Goal: Task Accomplishment & Management: Complete application form

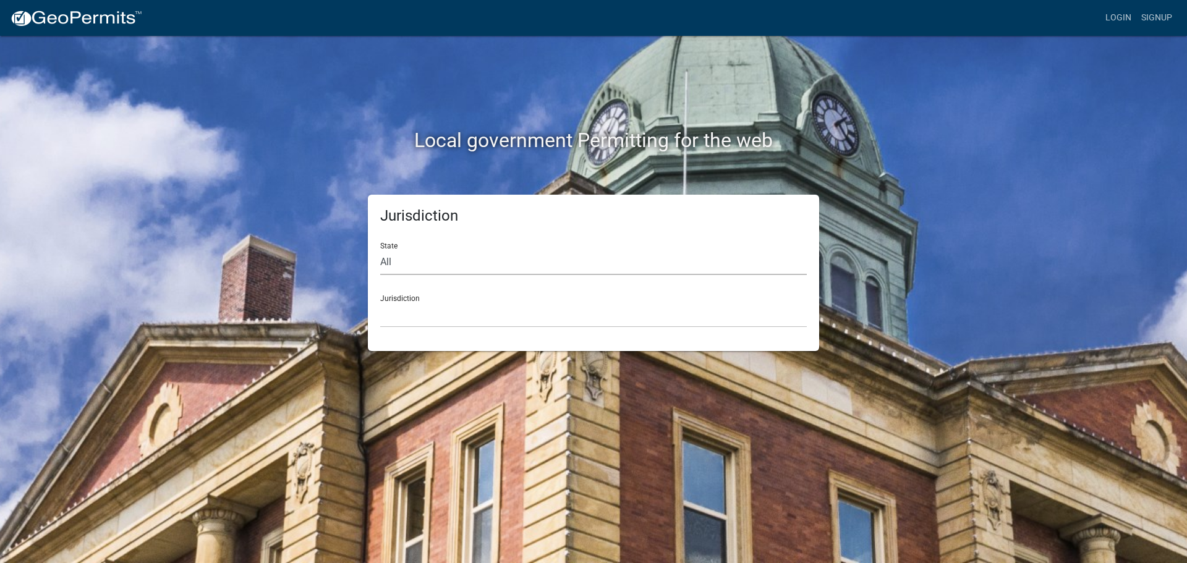
click at [487, 265] on select "All Colorado Georgia Indiana Iowa Kansas Minnesota Ohio South Carolina Wisconsin" at bounding box center [593, 262] width 427 height 25
select select "Georgia"
click at [380, 250] on select "All Colorado Georgia Indiana Iowa Kansas Minnesota Ohio South Carolina Wisconsin" at bounding box center [593, 262] width 427 height 25
click at [470, 303] on select "Carroll County, Georgia Cook County, Georgia Crawford County, Georgia Gilmer Co…" at bounding box center [593, 314] width 427 height 25
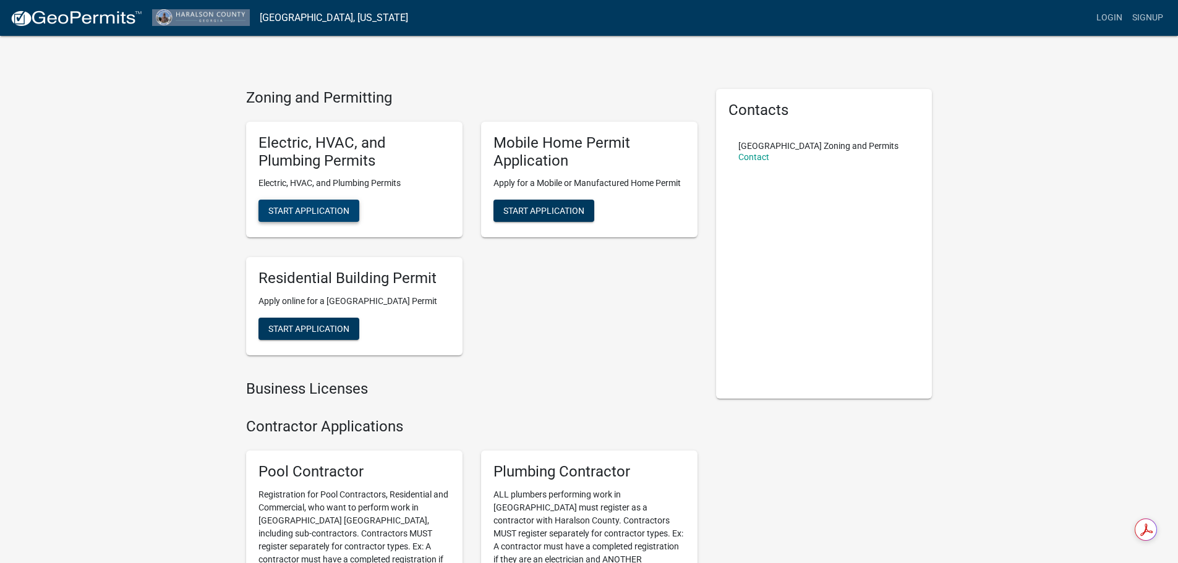
click at [328, 201] on button "Start Application" at bounding box center [308, 211] width 101 height 22
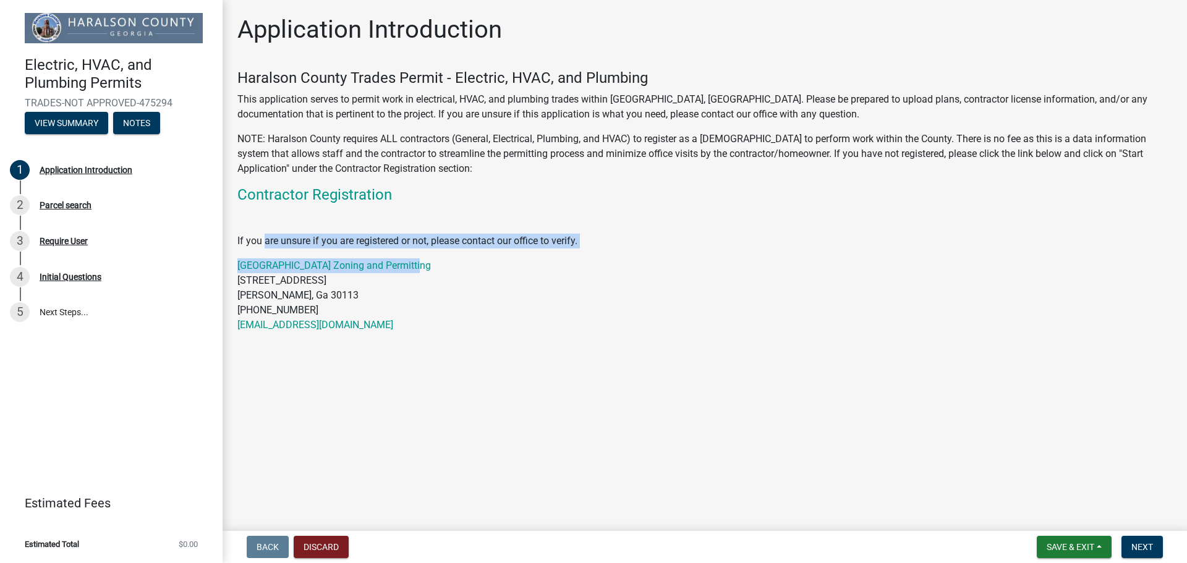
drag, startPoint x: 267, startPoint y: 236, endPoint x: 470, endPoint y: 250, distance: 203.9
click at [470, 250] on div "Haralson County Trades Permit - Electric, HVAC, and Plumbing This application s…" at bounding box center [704, 200] width 935 height 263
click at [618, 254] on div "Haralson County Trades Permit - Electric, HVAC, and Plumbing This application s…" at bounding box center [704, 200] width 935 height 263
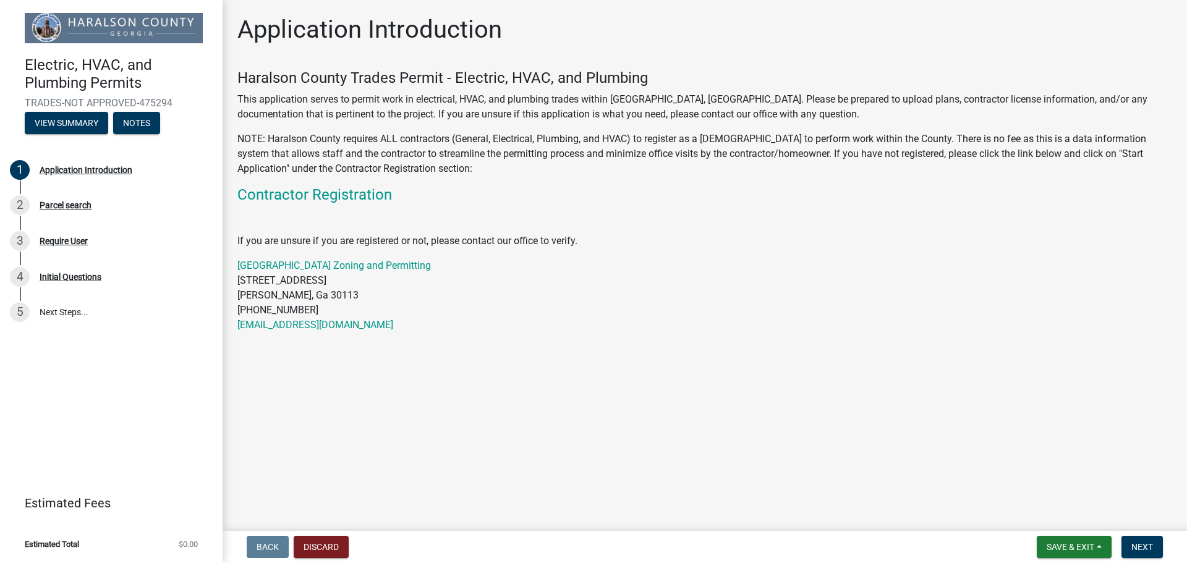
drag, startPoint x: 228, startPoint y: 188, endPoint x: 459, endPoint y: 359, distance: 287.3
click at [459, 359] on main "Application Introduction Haralson County Trades Permit - Electric, HVAC, and Pl…" at bounding box center [705, 263] width 965 height 526
drag, startPoint x: 514, startPoint y: 364, endPoint x: 503, endPoint y: 372, distance: 14.2
click at [516, 364] on main "Application Introduction Haralson County Trades Permit - Electric, HVAC, and Pl…" at bounding box center [705, 263] width 965 height 526
click at [525, 210] on p at bounding box center [704, 216] width 935 height 15
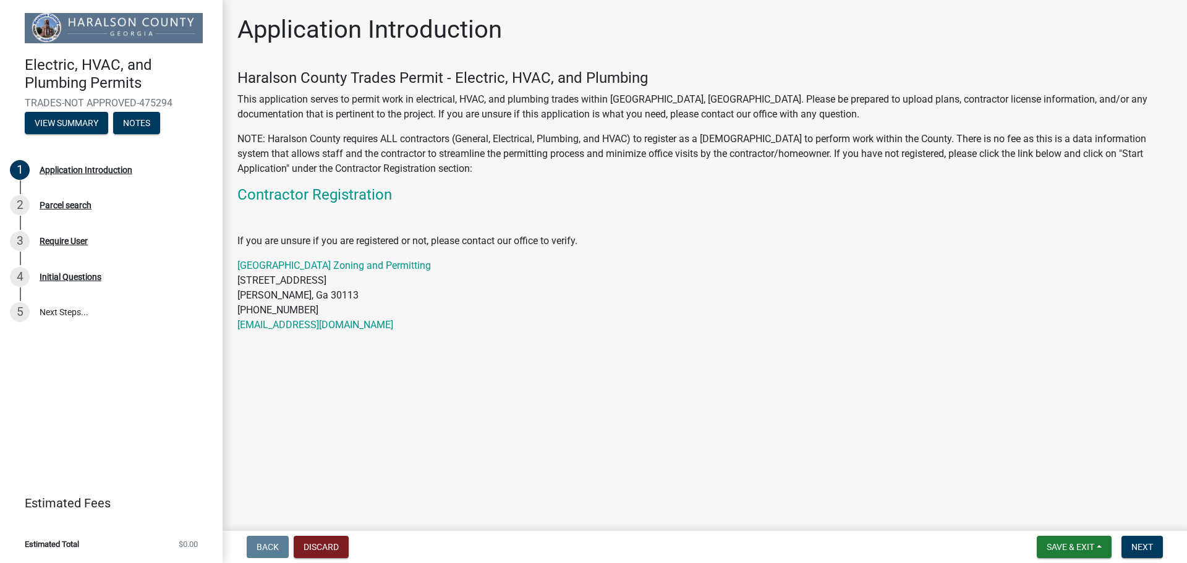
drag, startPoint x: 228, startPoint y: 186, endPoint x: 566, endPoint y: 378, distance: 389.9
click at [566, 378] on main "Application Introduction Haralson County Trades Permit - Electric, HVAC, and Pl…" at bounding box center [705, 263] width 965 height 526
click at [576, 380] on main "Application Introduction Haralson County Trades Permit - Electric, HVAC, and Pl…" at bounding box center [705, 263] width 965 height 526
click at [584, 335] on wm-data-entity-input "Haralson County Trades Permit - Electric, HVAC, and Plumbing This application s…" at bounding box center [704, 205] width 935 height 273
drag, startPoint x: 307, startPoint y: 218, endPoint x: 462, endPoint y: 354, distance: 206.4
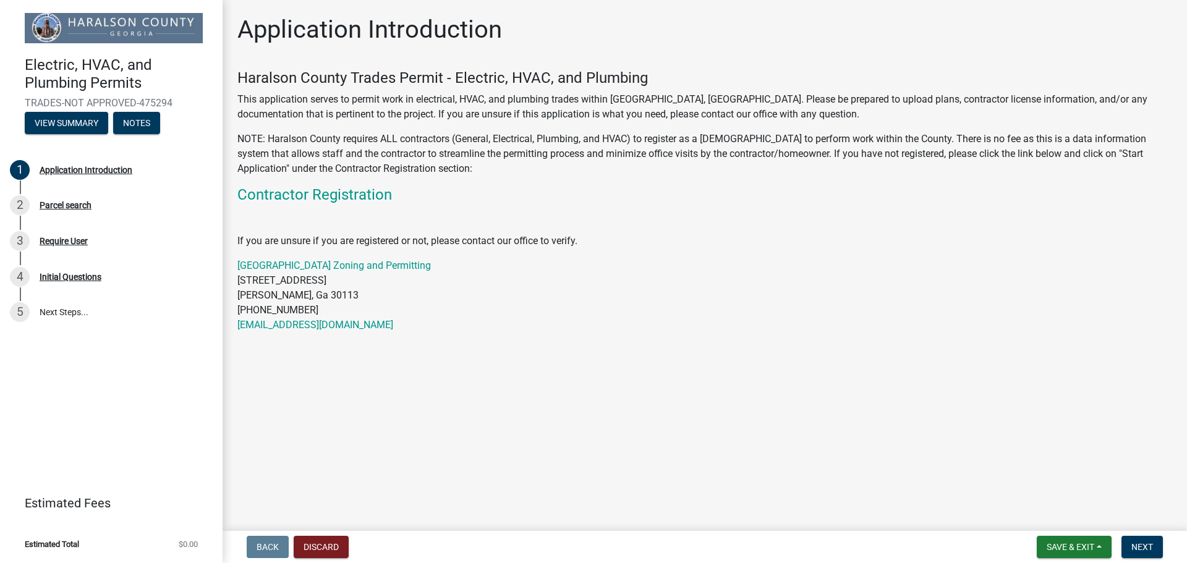
click at [462, 354] on main "Application Introduction Haralson County Trades Permit - Electric, HVAC, and Pl…" at bounding box center [705, 263] width 965 height 526
click at [564, 362] on main "Application Introduction Haralson County Trades Permit - Electric, HVAC, and Pl…" at bounding box center [705, 263] width 965 height 526
drag, startPoint x: 280, startPoint y: 313, endPoint x: 194, endPoint y: 186, distance: 153.7
click at [193, 189] on div "Electric, HVAC, and Plumbing Permits TRADES-NOT APPROVED-475294 View Summary No…" at bounding box center [593, 281] width 1187 height 563
click at [673, 297] on p "Haralson County Zoning and Permitting 4266 Ga Hwy 120 Buchanan, Ga 30113 770-64…" at bounding box center [704, 295] width 935 height 74
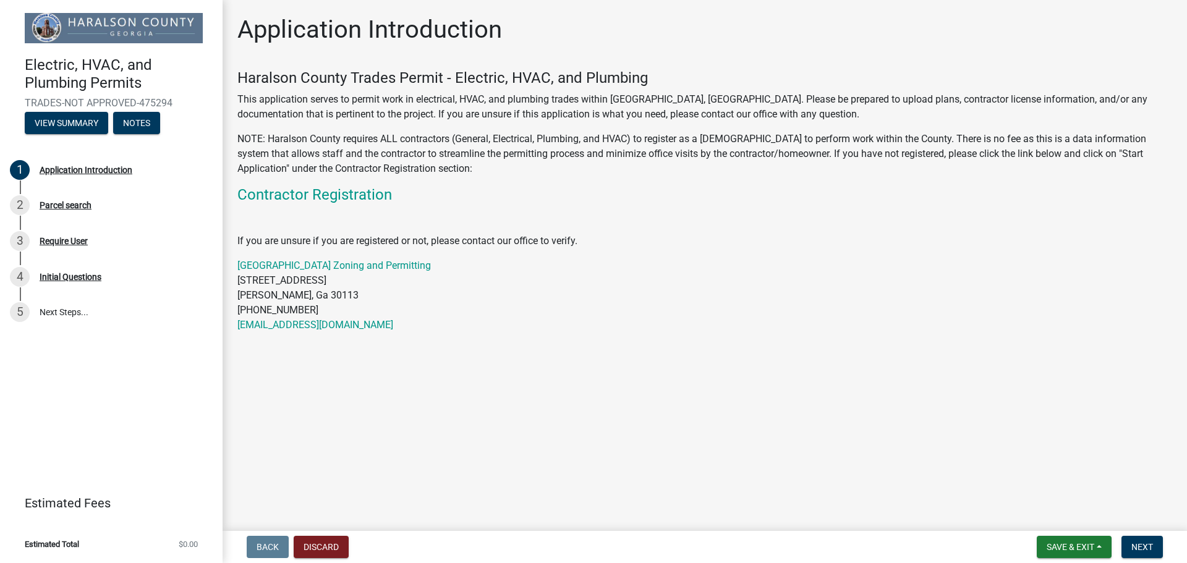
drag, startPoint x: 231, startPoint y: 197, endPoint x: 518, endPoint y: 419, distance: 362.3
click at [518, 419] on main "Application Introduction Haralson County Trades Permit - Electric, HVAC, and Pl…" at bounding box center [705, 263] width 965 height 526
click at [552, 371] on main "Application Introduction Haralson County Trades Permit - Electric, HVAC, and Pl…" at bounding box center [705, 263] width 965 height 526
click at [310, 196] on link "Contractor Registration" at bounding box center [314, 194] width 155 height 17
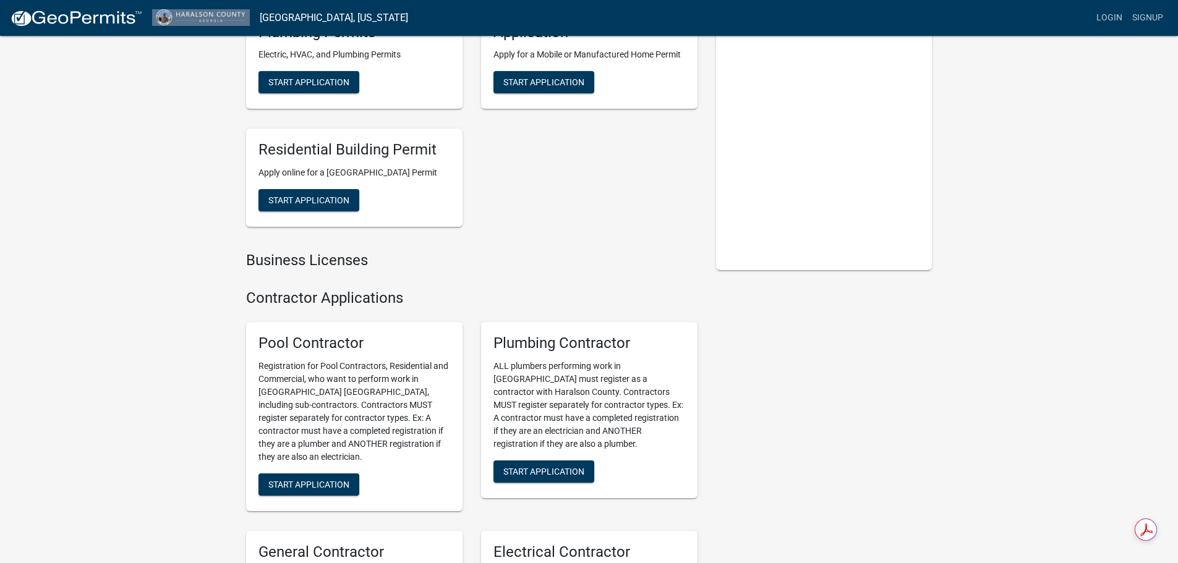
scroll to position [206, 0]
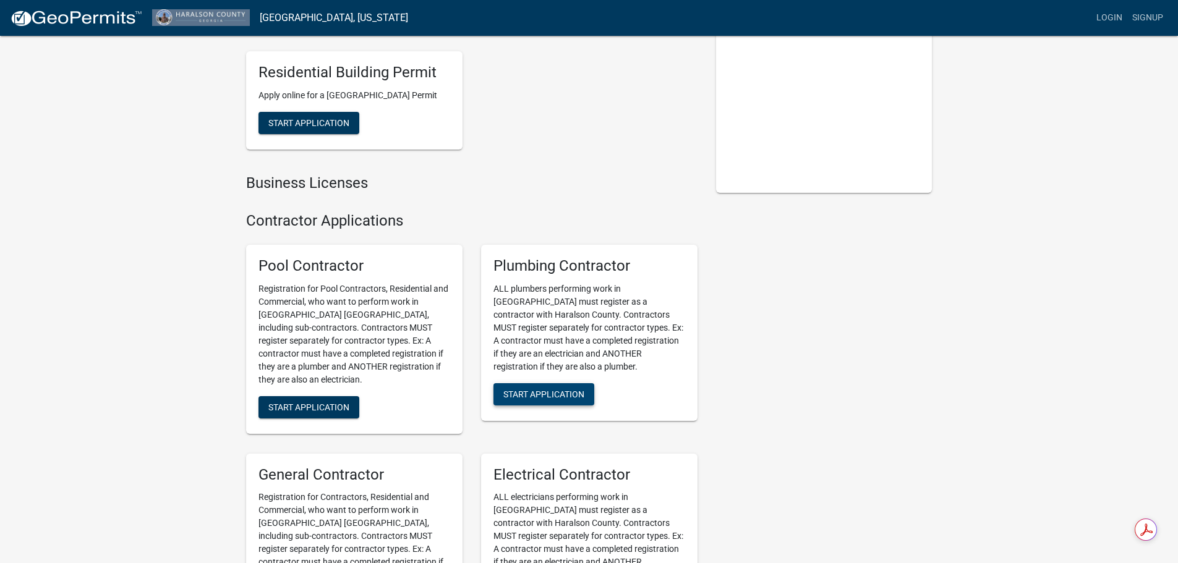
click at [529, 399] on span "Start Application" at bounding box center [543, 394] width 81 height 10
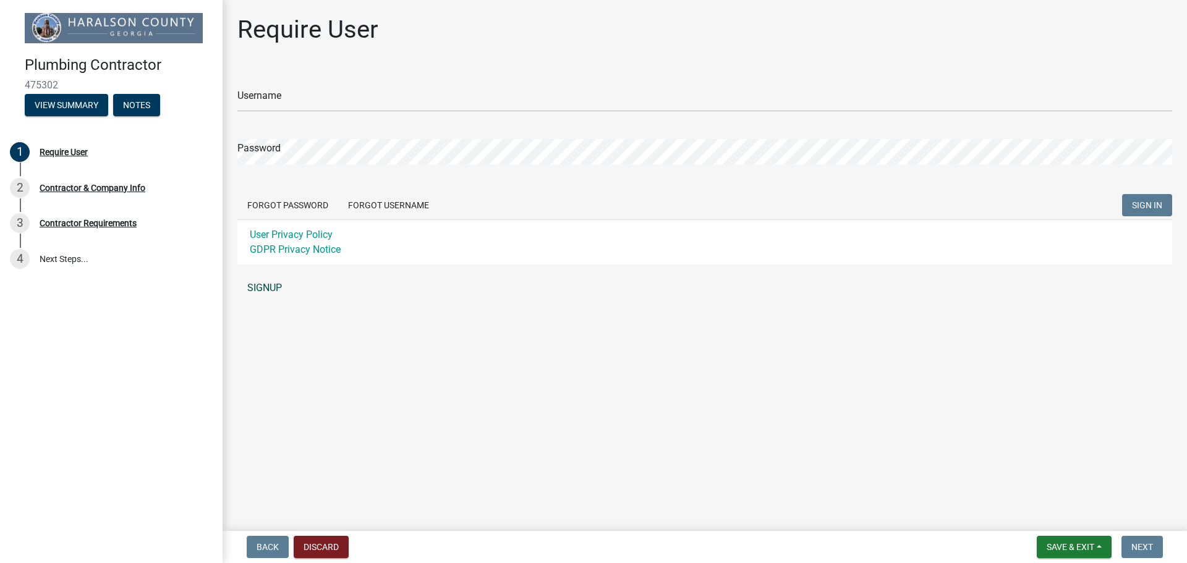
click at [268, 289] on link "SIGNUP" at bounding box center [704, 288] width 935 height 25
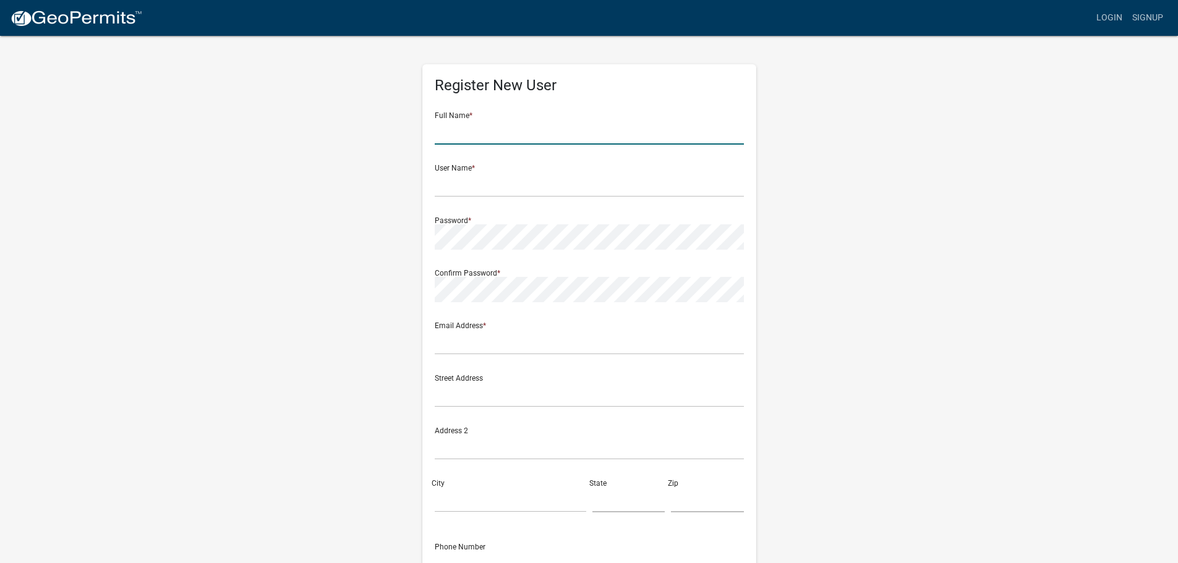
drag, startPoint x: 480, startPoint y: 133, endPoint x: 513, endPoint y: 139, distance: 33.9
click at [480, 133] on input "text" at bounding box center [589, 131] width 309 height 25
type input "[PERSON_NAME]"
type input "H"
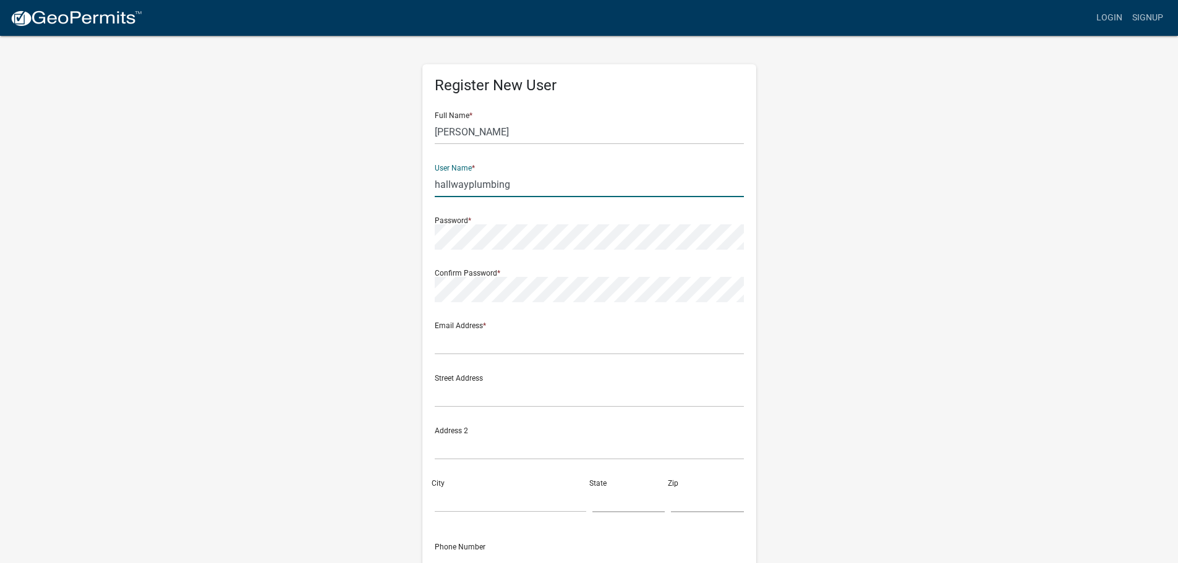
type input "hallwayplumbing"
click at [534, 217] on div "Password *" at bounding box center [589, 228] width 309 height 43
click at [145, 238] on wm-register-view "more_horiz Login Signup Register New User Full Name * Wayne Peppers User Name *…" at bounding box center [589, 348] width 1178 height 696
click at [487, 335] on input "text" at bounding box center [589, 342] width 309 height 25
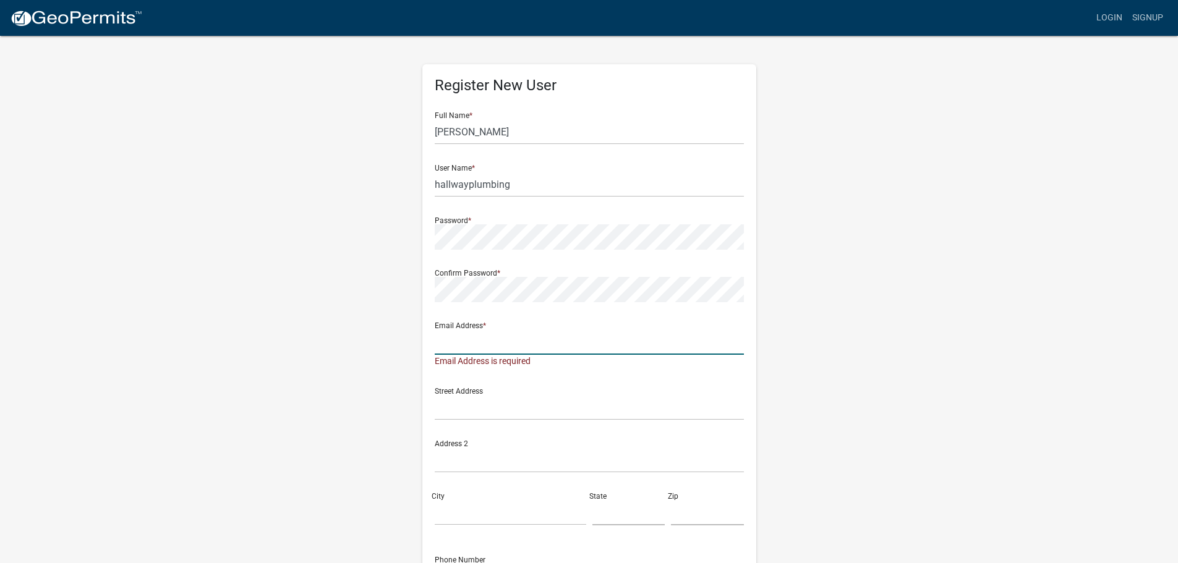
drag, startPoint x: 499, startPoint y: 341, endPoint x: 523, endPoint y: 354, distance: 27.4
click at [499, 341] on input "text" at bounding box center [589, 342] width 309 height 25
paste input "scheduling@hallwayusa.com"
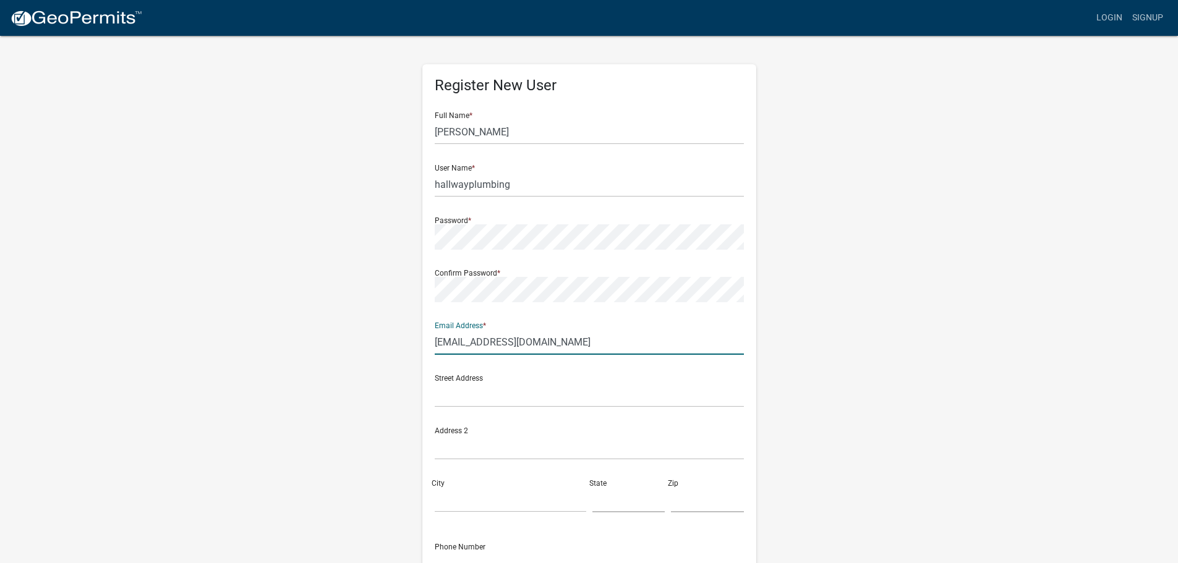
type input "scheduling@hallwayusa.com"
click at [523, 393] on input "text" at bounding box center [589, 394] width 309 height 25
type input "5750 Commerce Blvd"
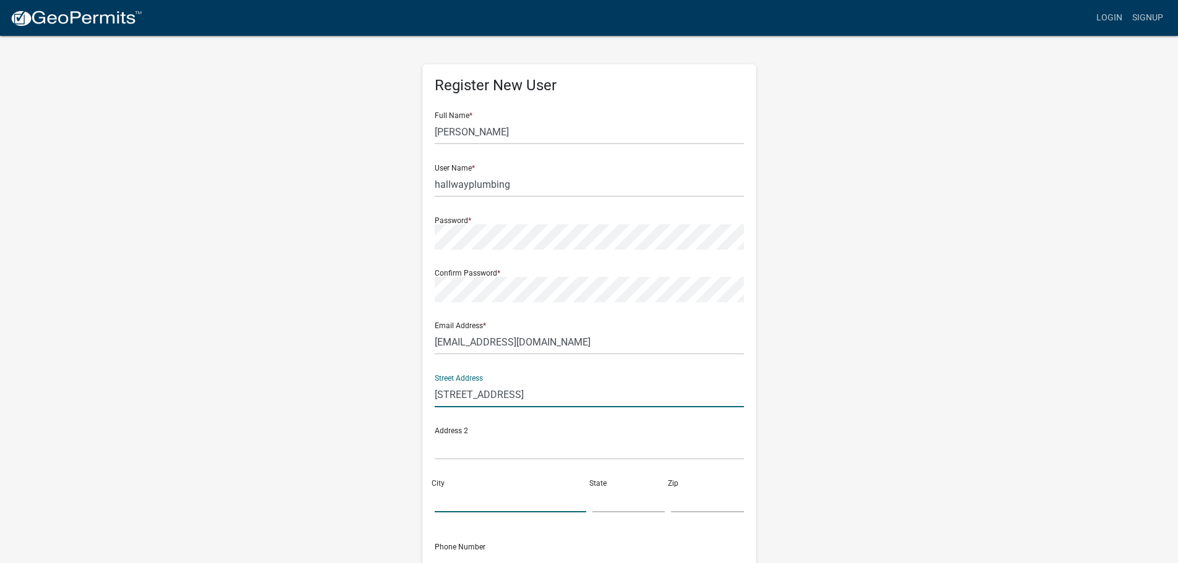
type input "Alpharetta"
type input "GA"
type input "30004"
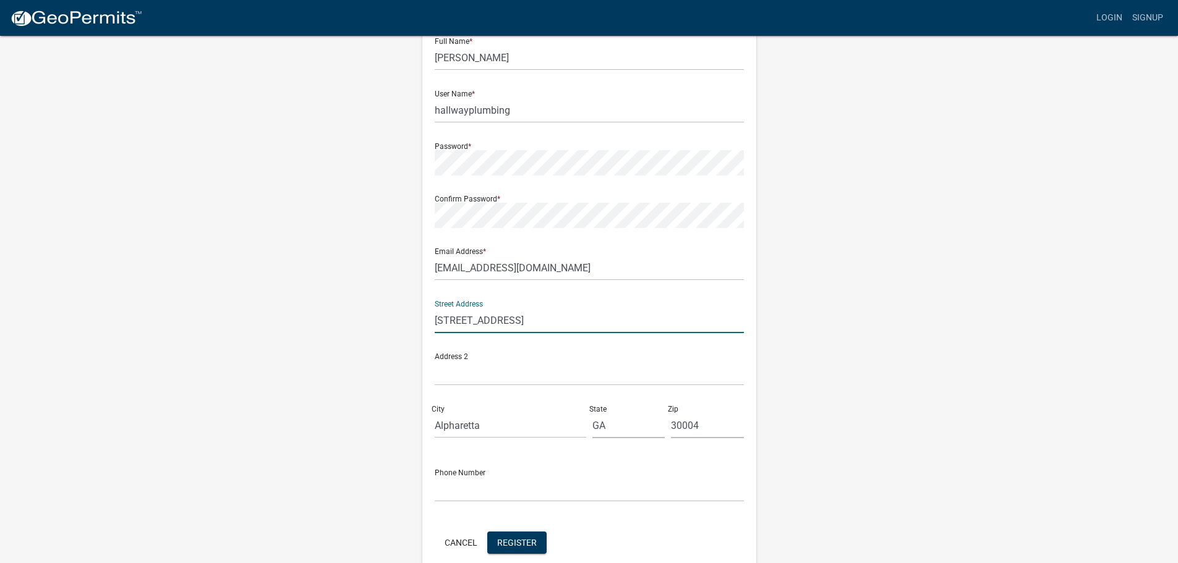
scroll to position [103, 0]
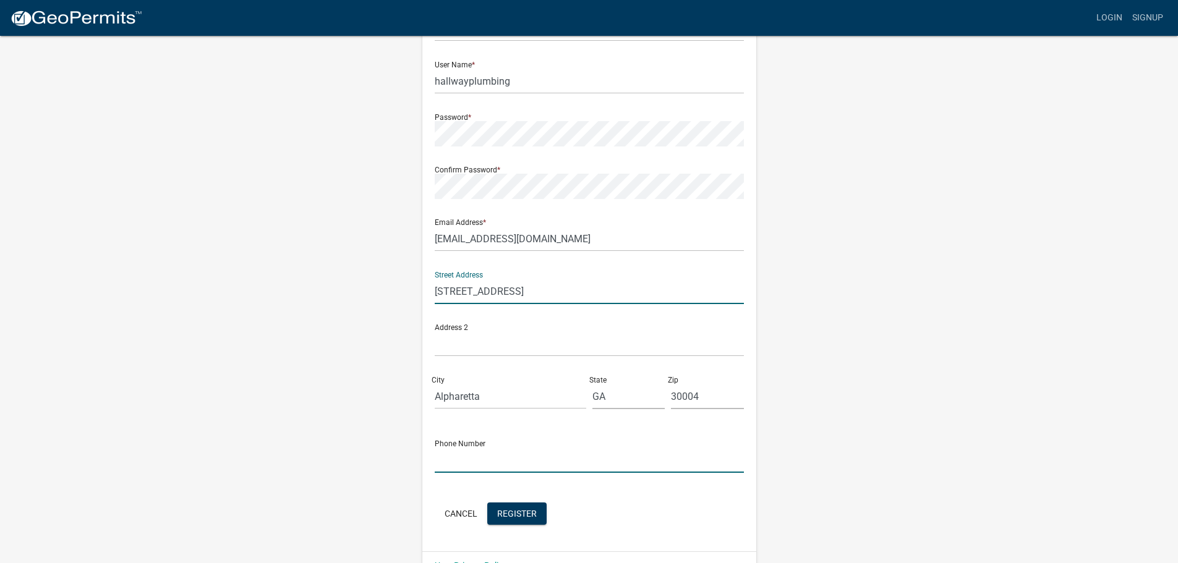
click at [499, 466] on input "text" at bounding box center [589, 460] width 309 height 25
type input "404-480-4255"
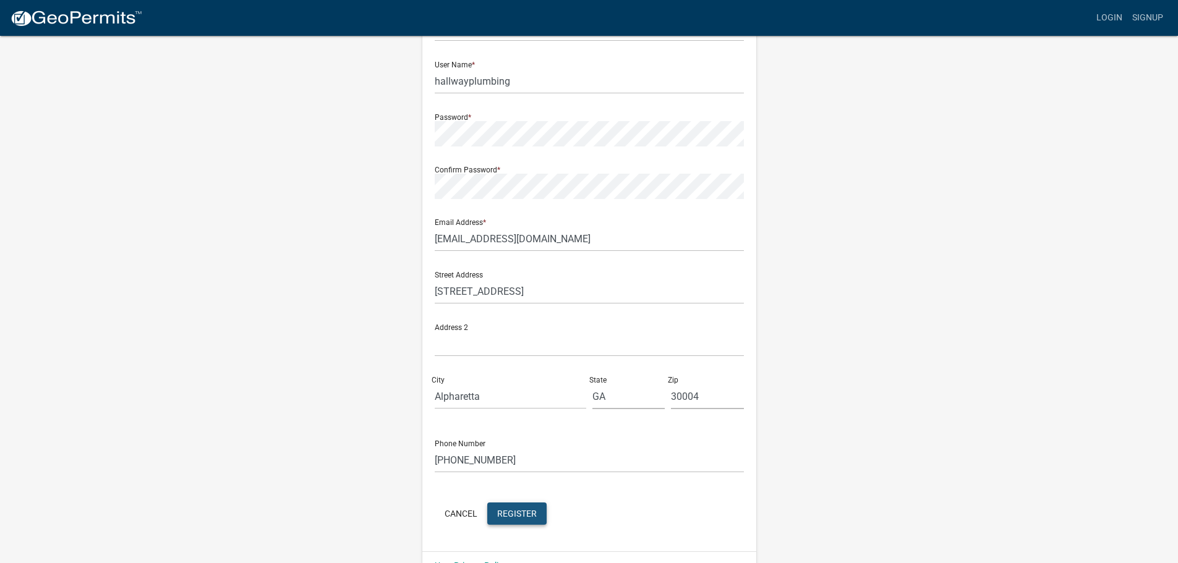
click at [526, 524] on button "Register" at bounding box center [516, 514] width 59 height 22
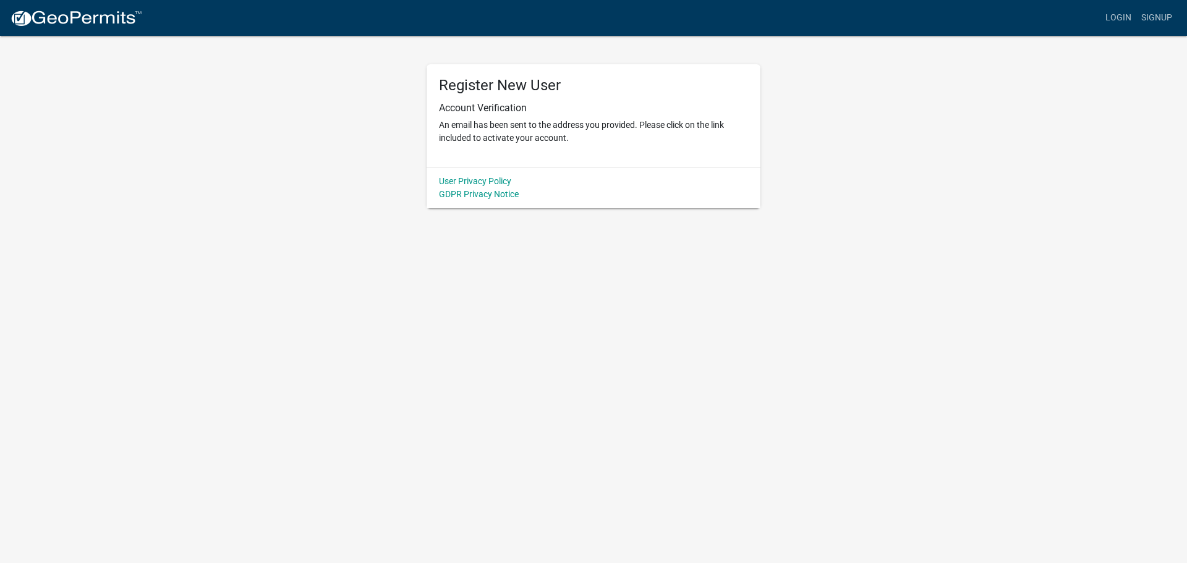
click at [492, 90] on h5 "Register New User" at bounding box center [593, 86] width 309 height 18
click at [594, 99] on div "Register New User Account Verification An email has been sent to the address yo…" at bounding box center [594, 115] width 334 height 103
click at [1122, 23] on link "Login" at bounding box center [1119, 17] width 36 height 23
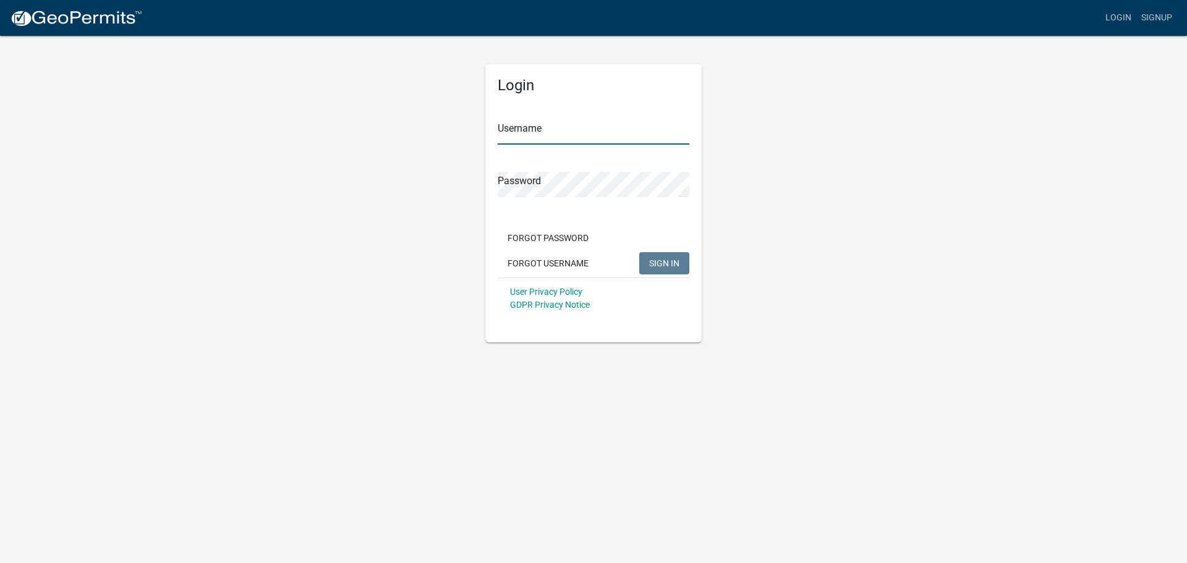
type input "hallwayplumbing"
click at [672, 261] on span "SIGN IN" at bounding box center [664, 263] width 30 height 10
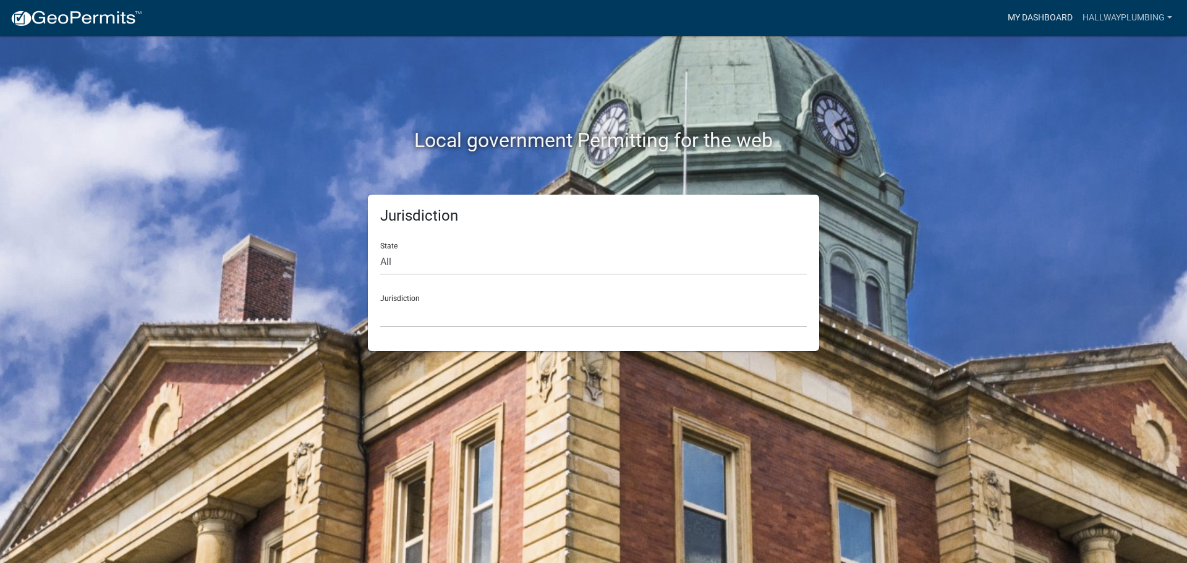
click at [1046, 14] on link "My Dashboard" at bounding box center [1040, 17] width 75 height 23
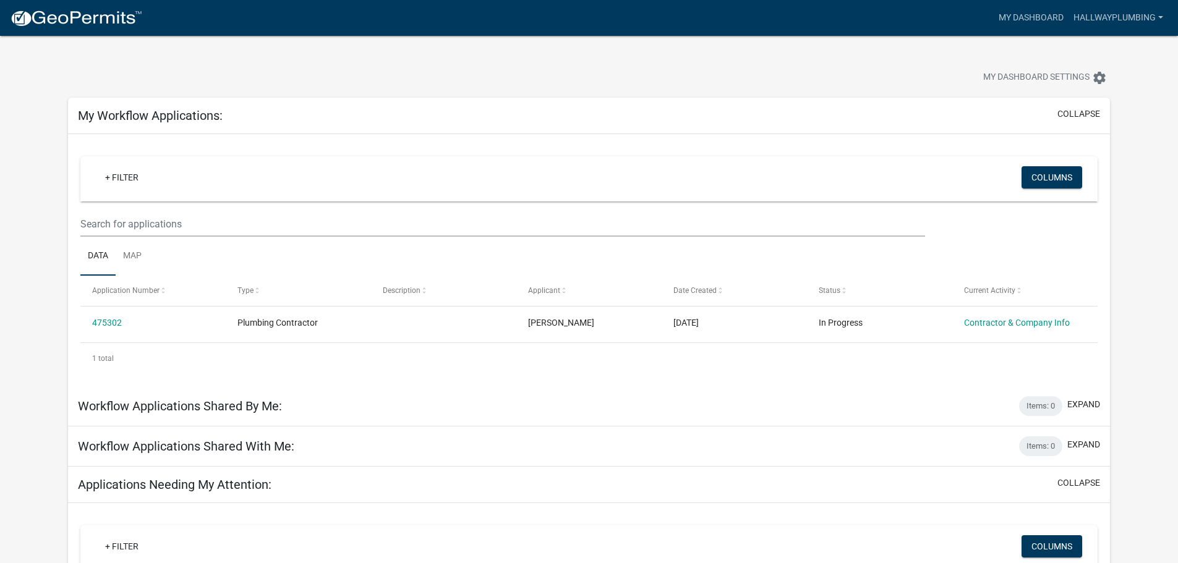
drag, startPoint x: 983, startPoint y: 0, endPoint x: 1075, endPoint y: 3, distance: 92.2
click at [1075, 3] on nav "more_horiz My Dashboard hallwayplumbing Account Logout" at bounding box center [589, 18] width 1178 height 36
